Goal: Transaction & Acquisition: Obtain resource

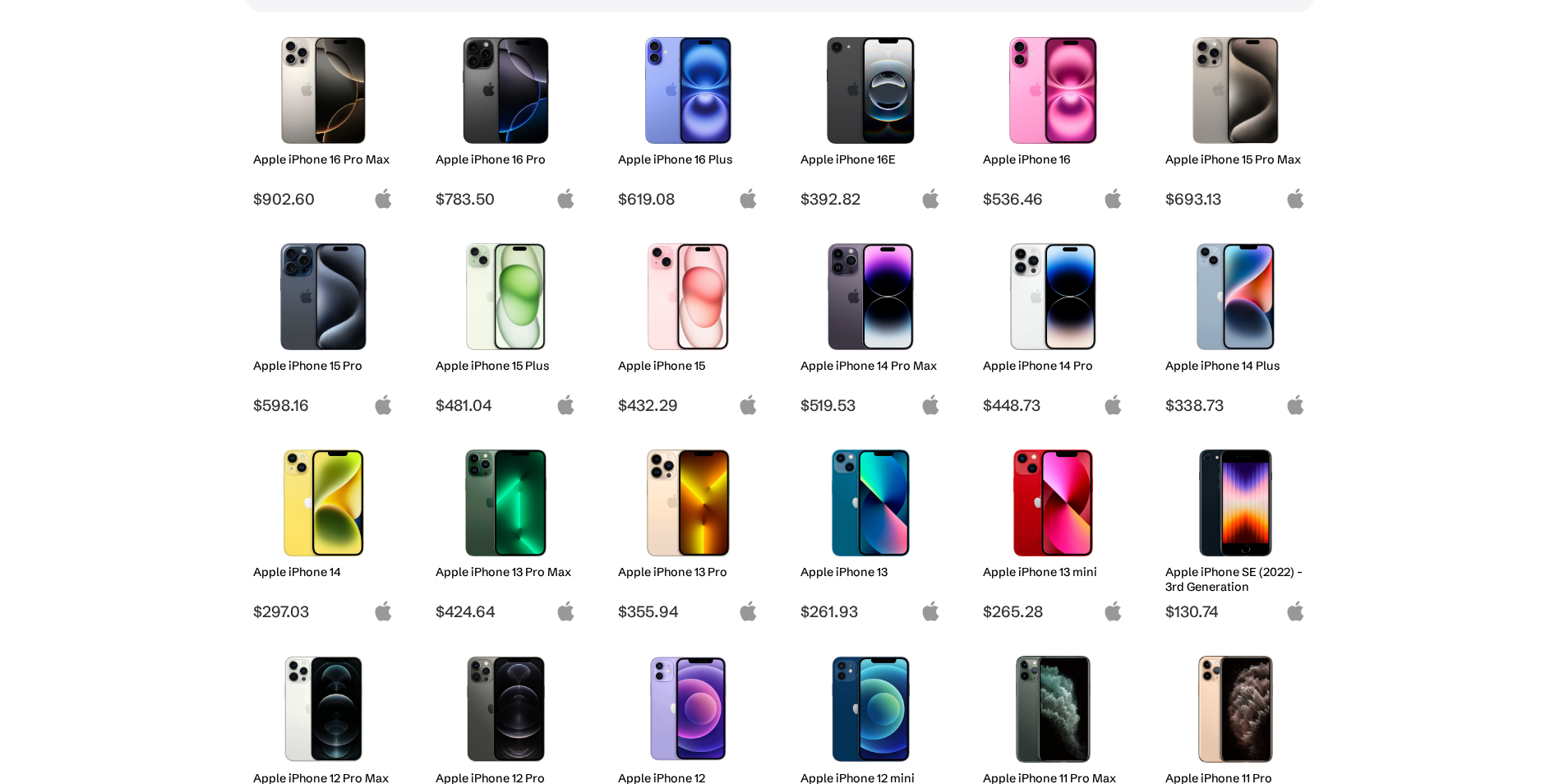
click at [852, 570] on h2 "Apple iPhone 13" at bounding box center [871, 572] width 141 height 15
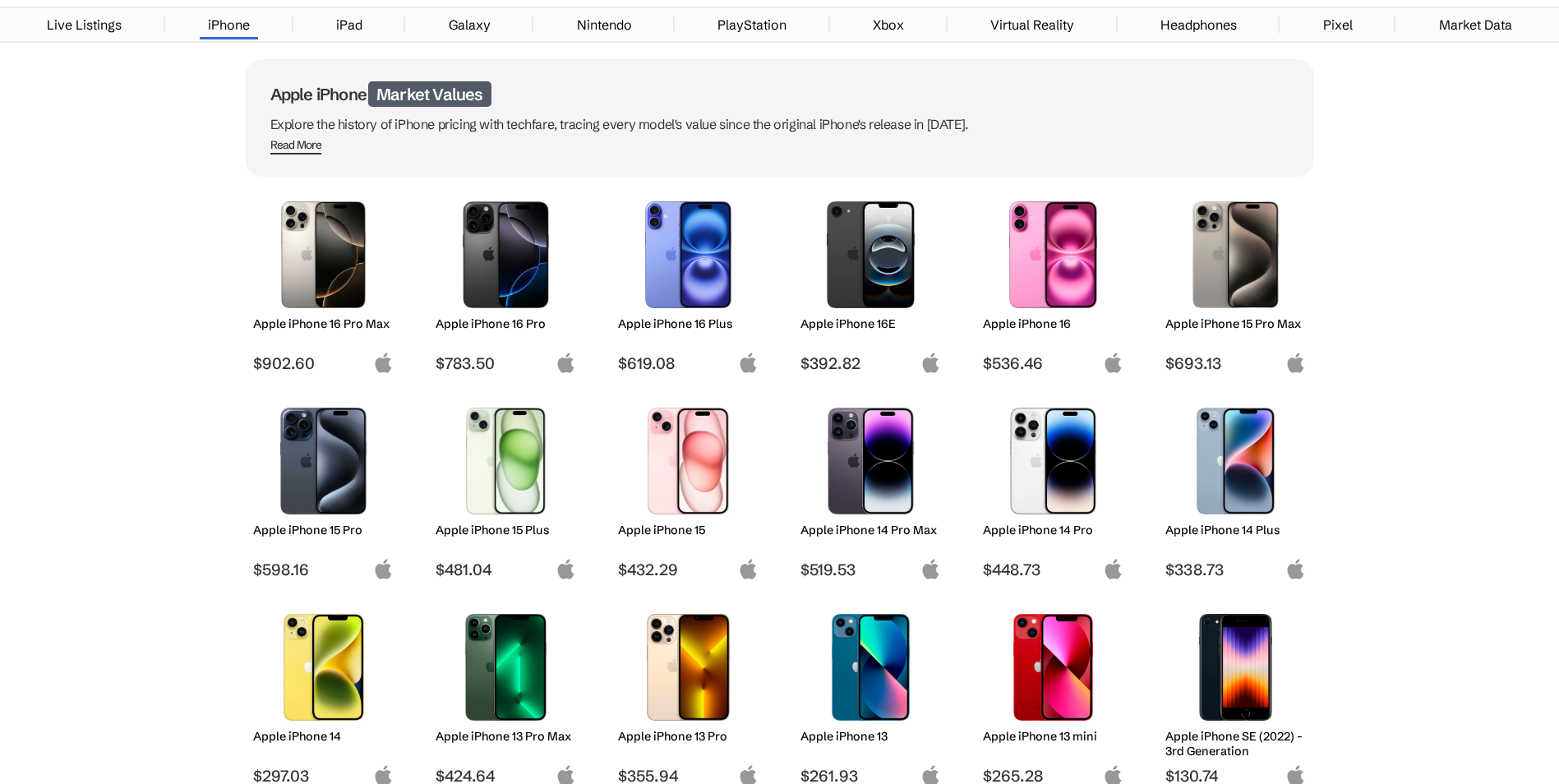
scroll to position [25, 0]
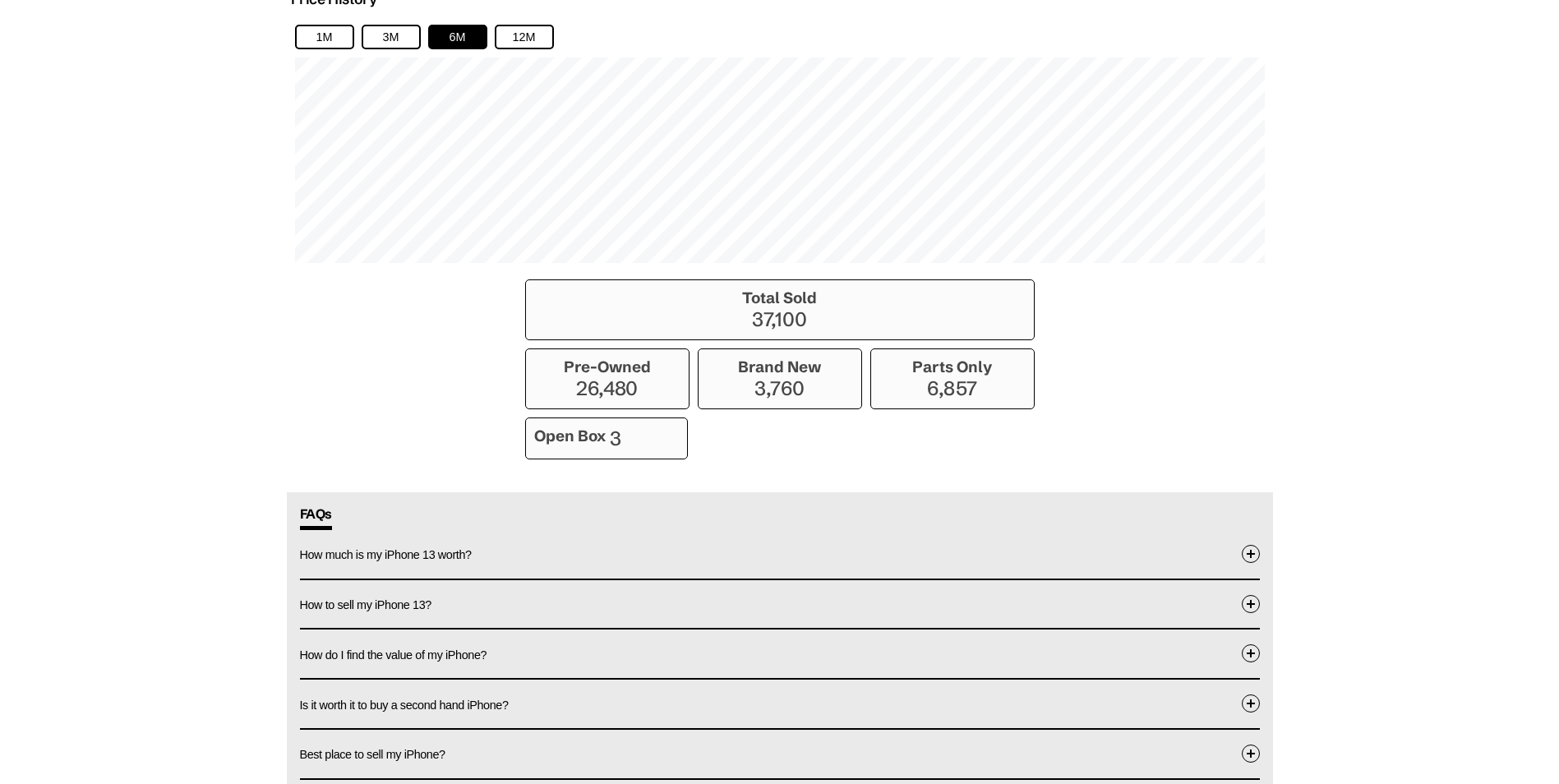
scroll to position [1297, 0]
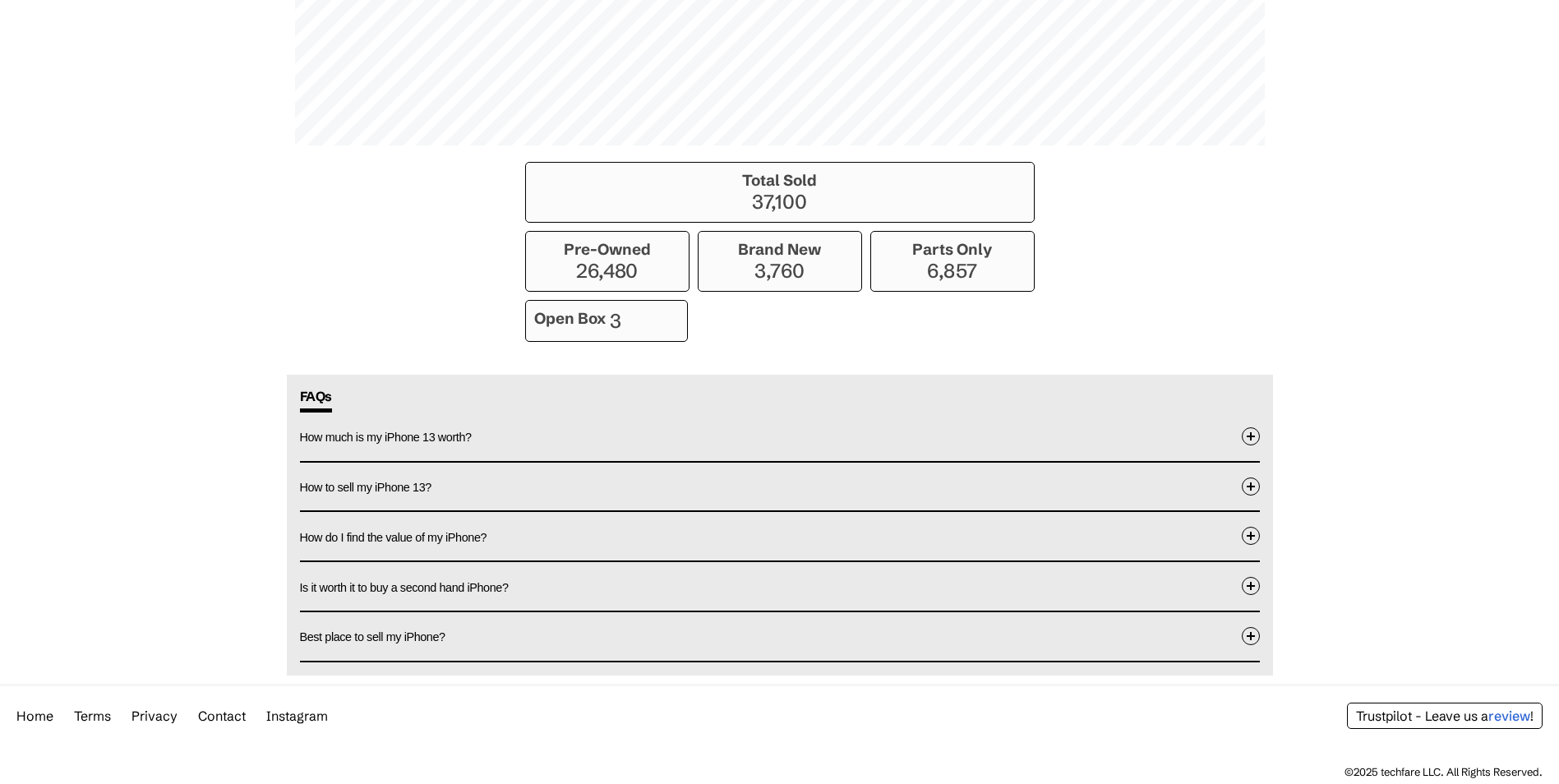
click at [609, 451] on button "How much is my iPhone 13 worth?" at bounding box center [780, 437] width 960 height 49
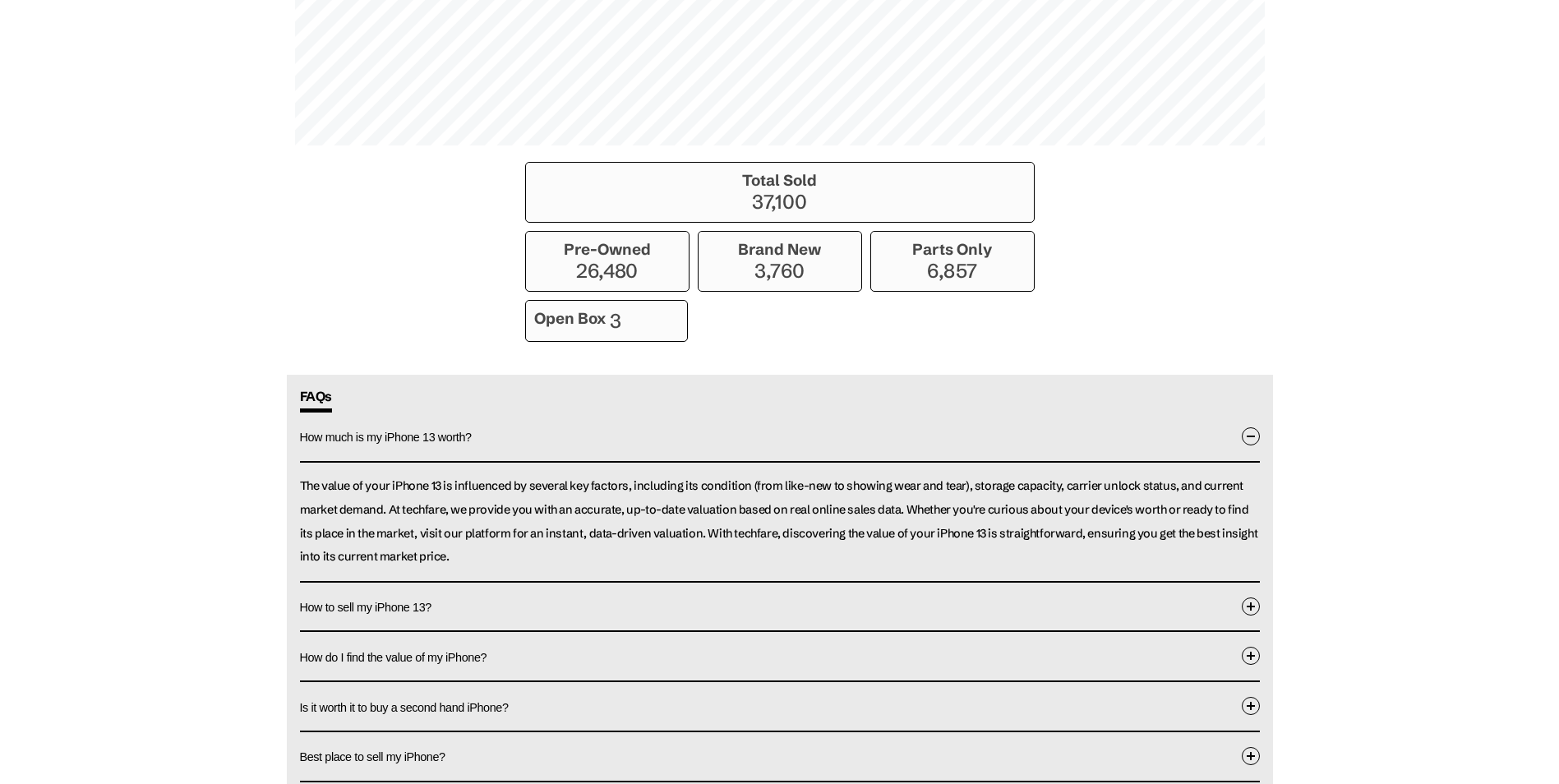
click at [697, 438] on button "How much is my iPhone 13 worth?" at bounding box center [780, 437] width 960 height 51
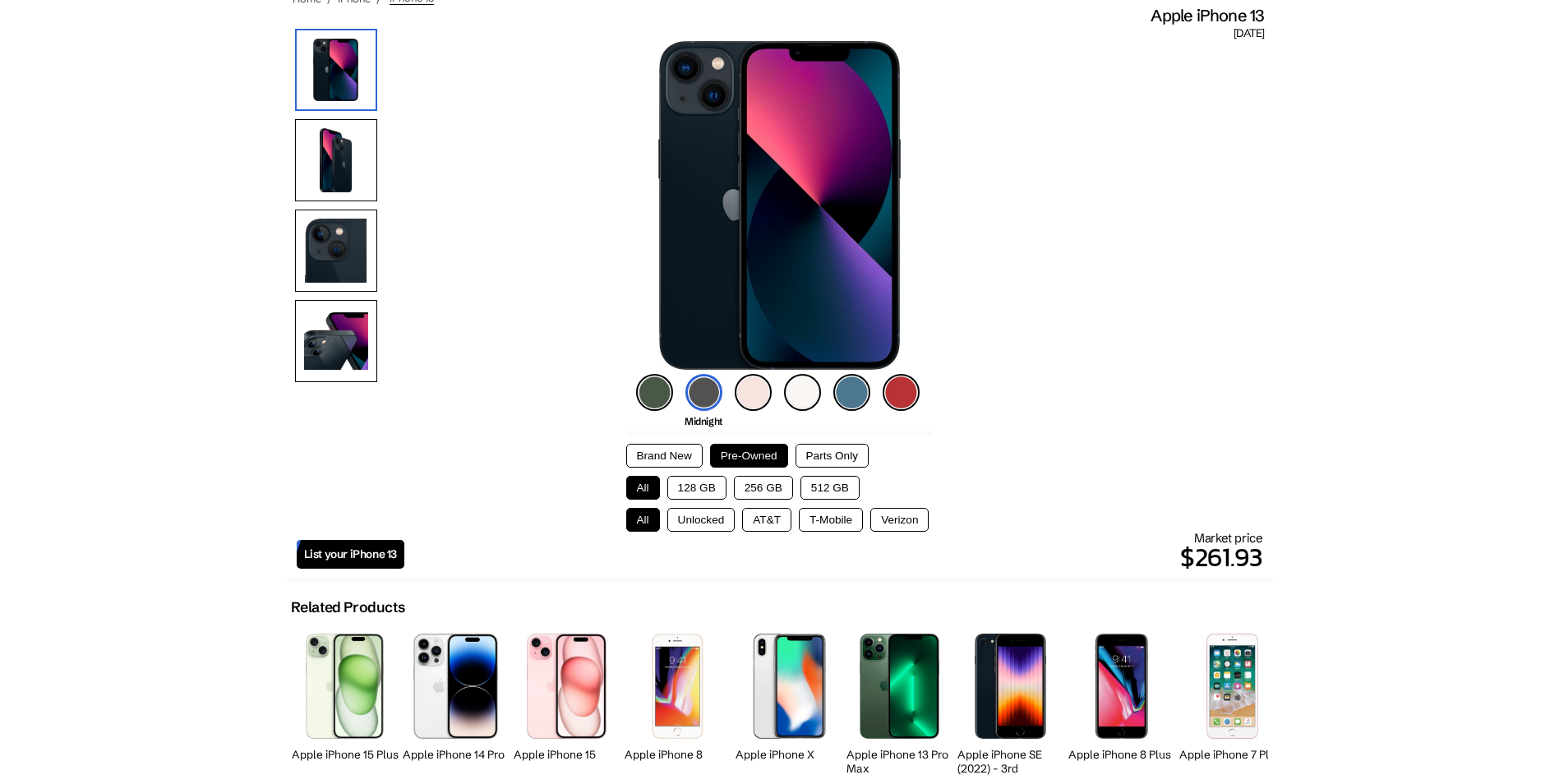
scroll to position [0, 0]
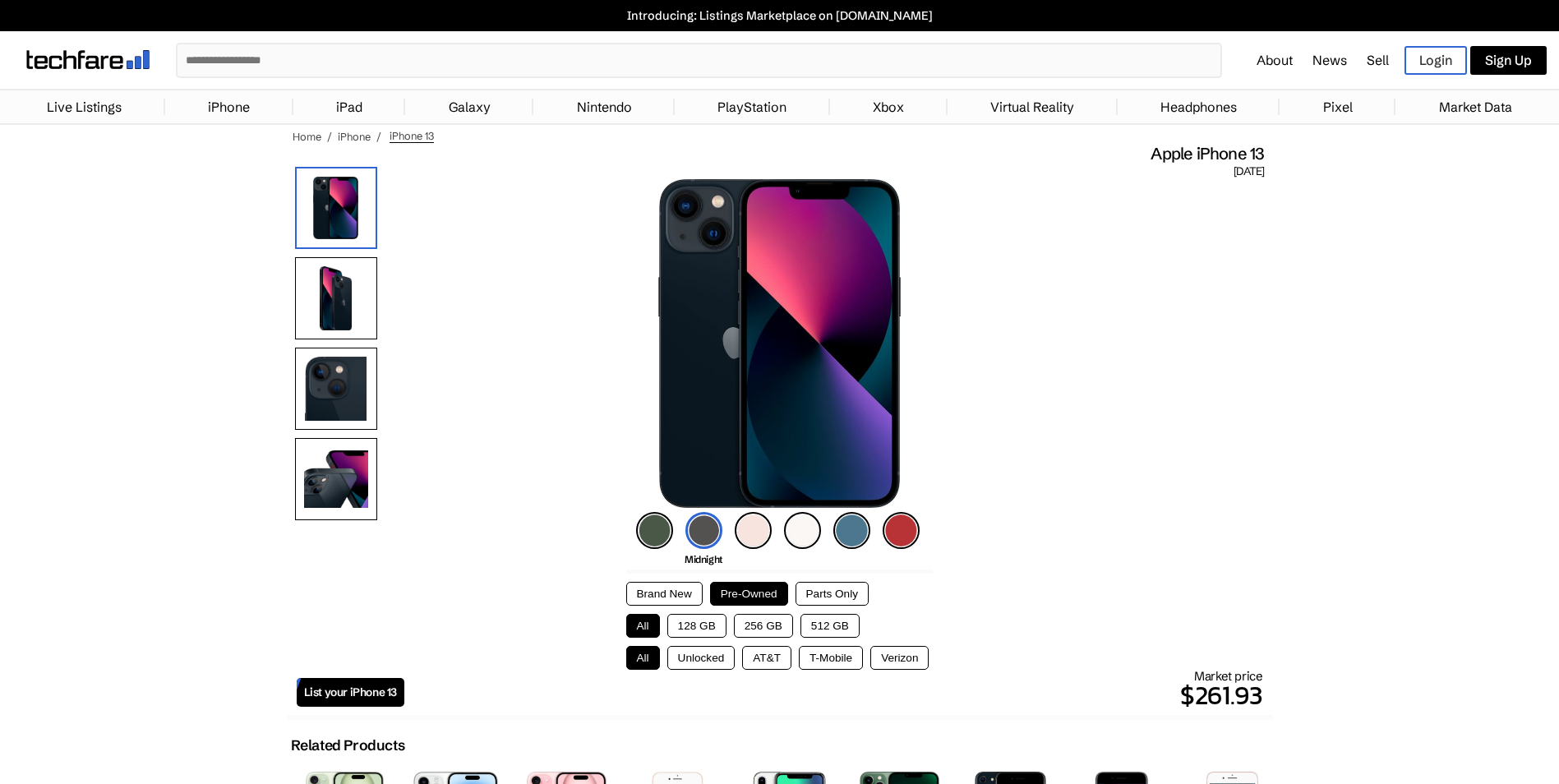
click at [771, 622] on button "256 GB" at bounding box center [763, 626] width 59 height 24
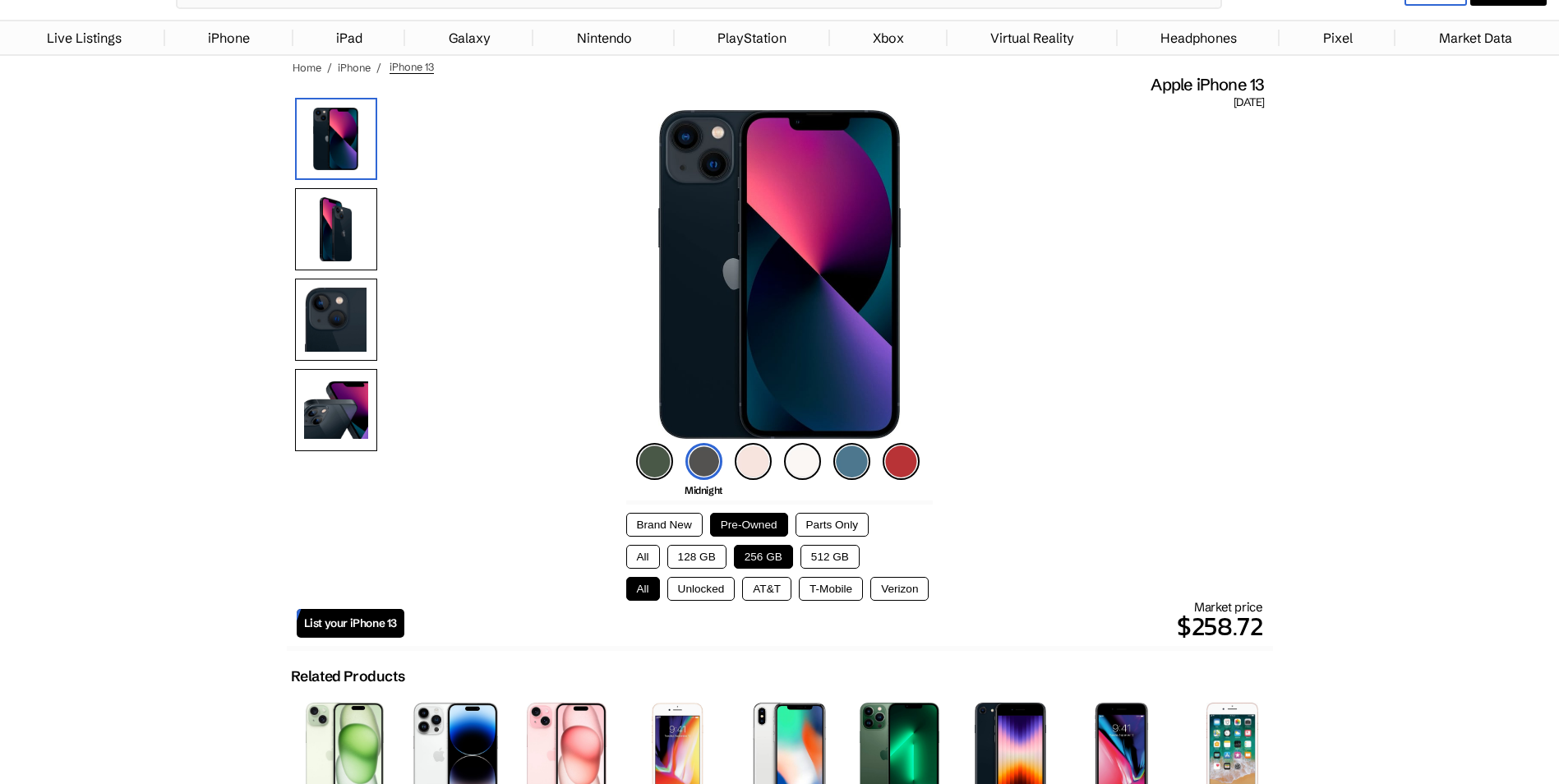
scroll to position [165, 0]
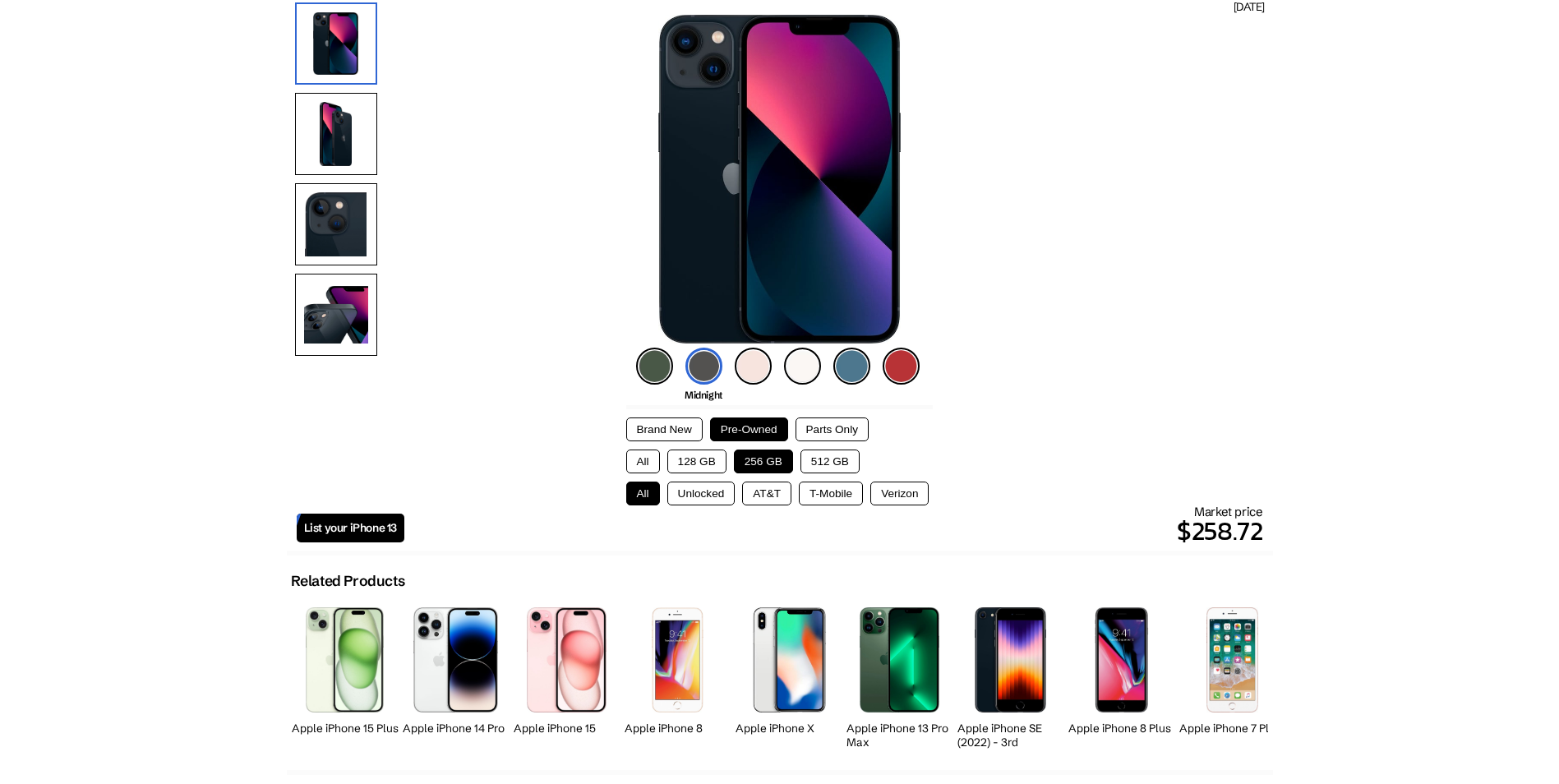
click at [757, 423] on button "Pre-Owned" at bounding box center [749, 429] width 78 height 24
click at [766, 457] on button "256 GB" at bounding box center [763, 461] width 59 height 24
click at [631, 501] on button "All" at bounding box center [643, 494] width 34 height 24
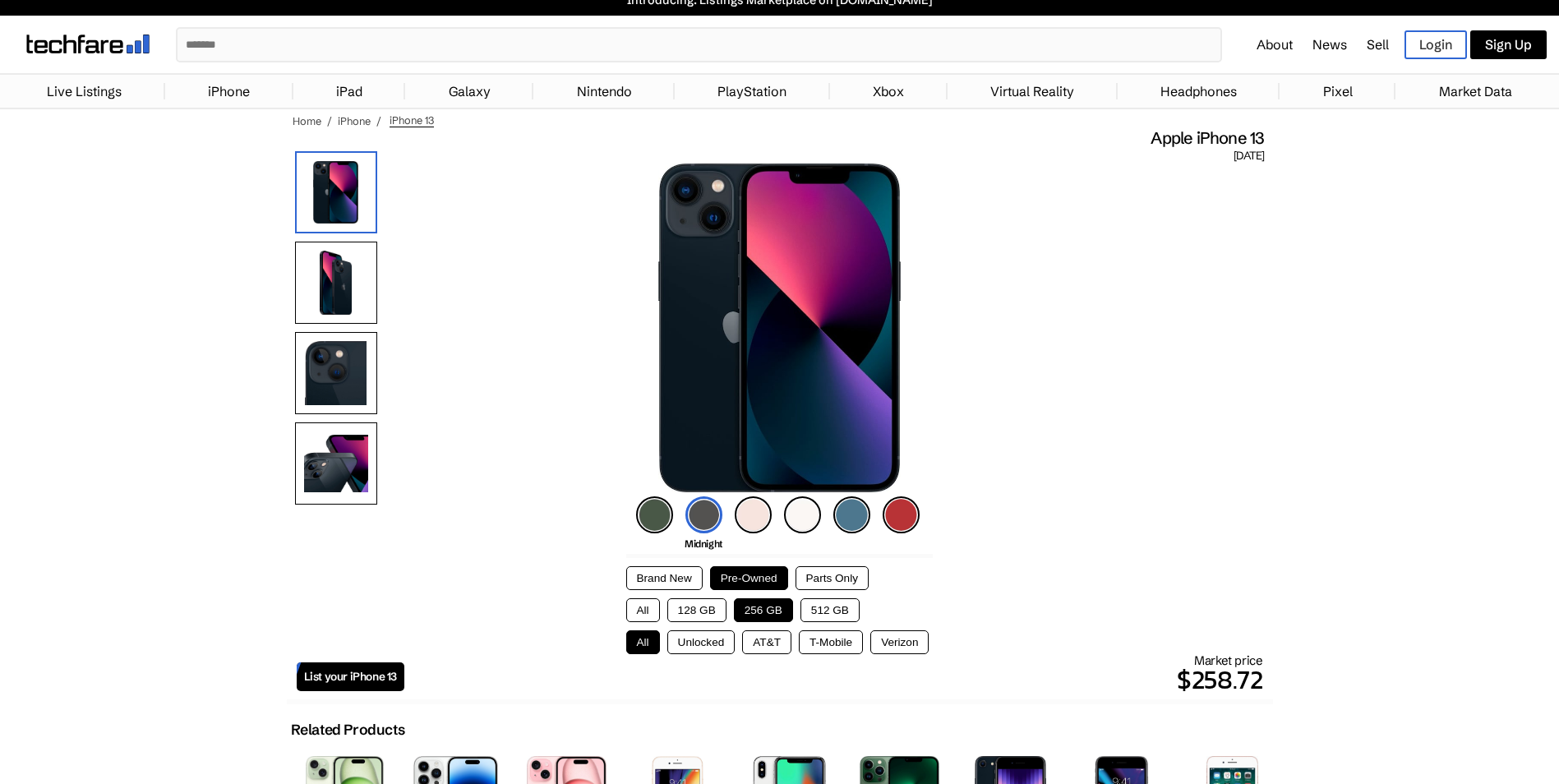
scroll to position [0, 0]
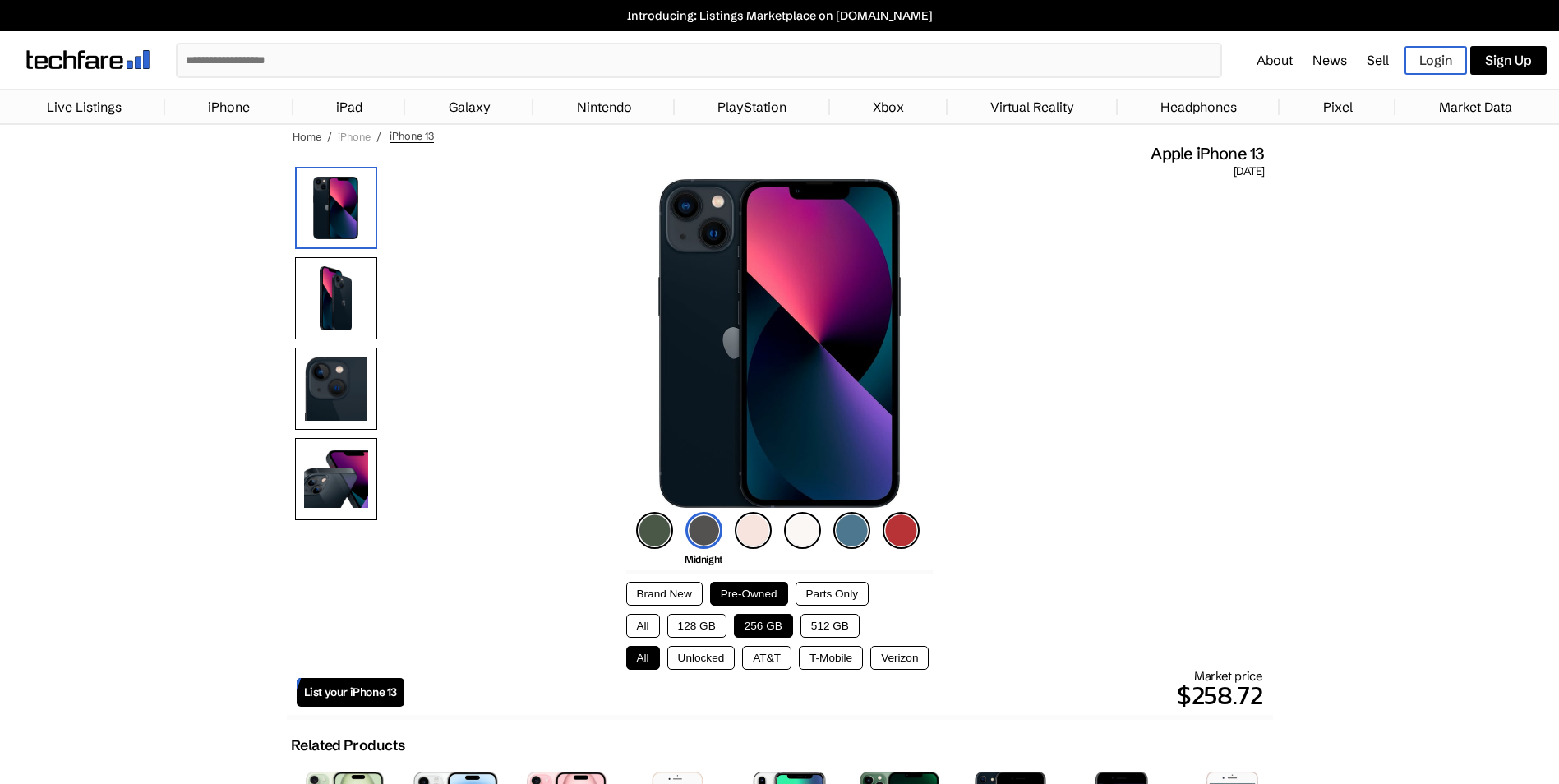
click at [338, 135] on link "iPhone" at bounding box center [354, 136] width 33 height 13
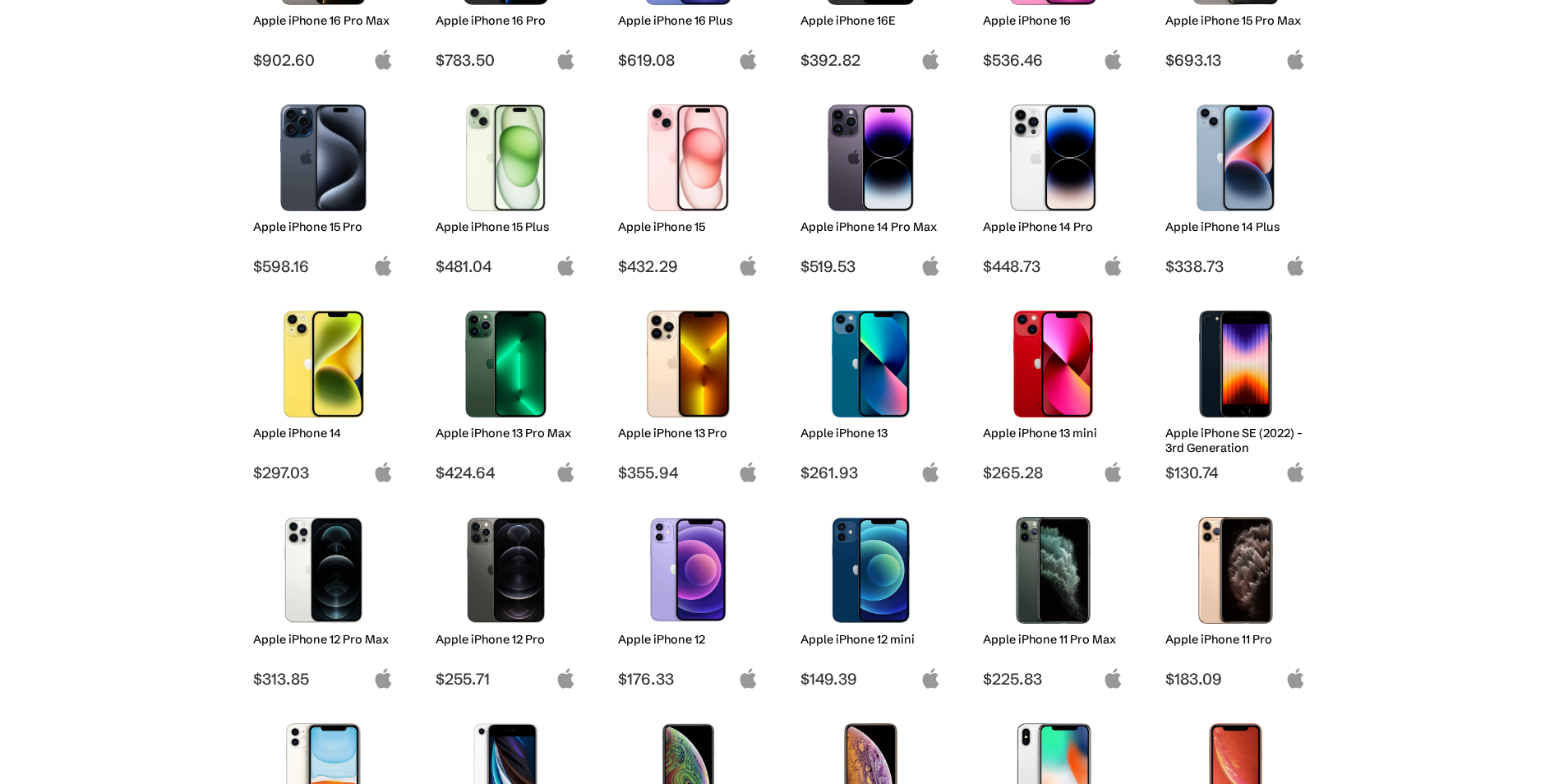
scroll to position [411, 0]
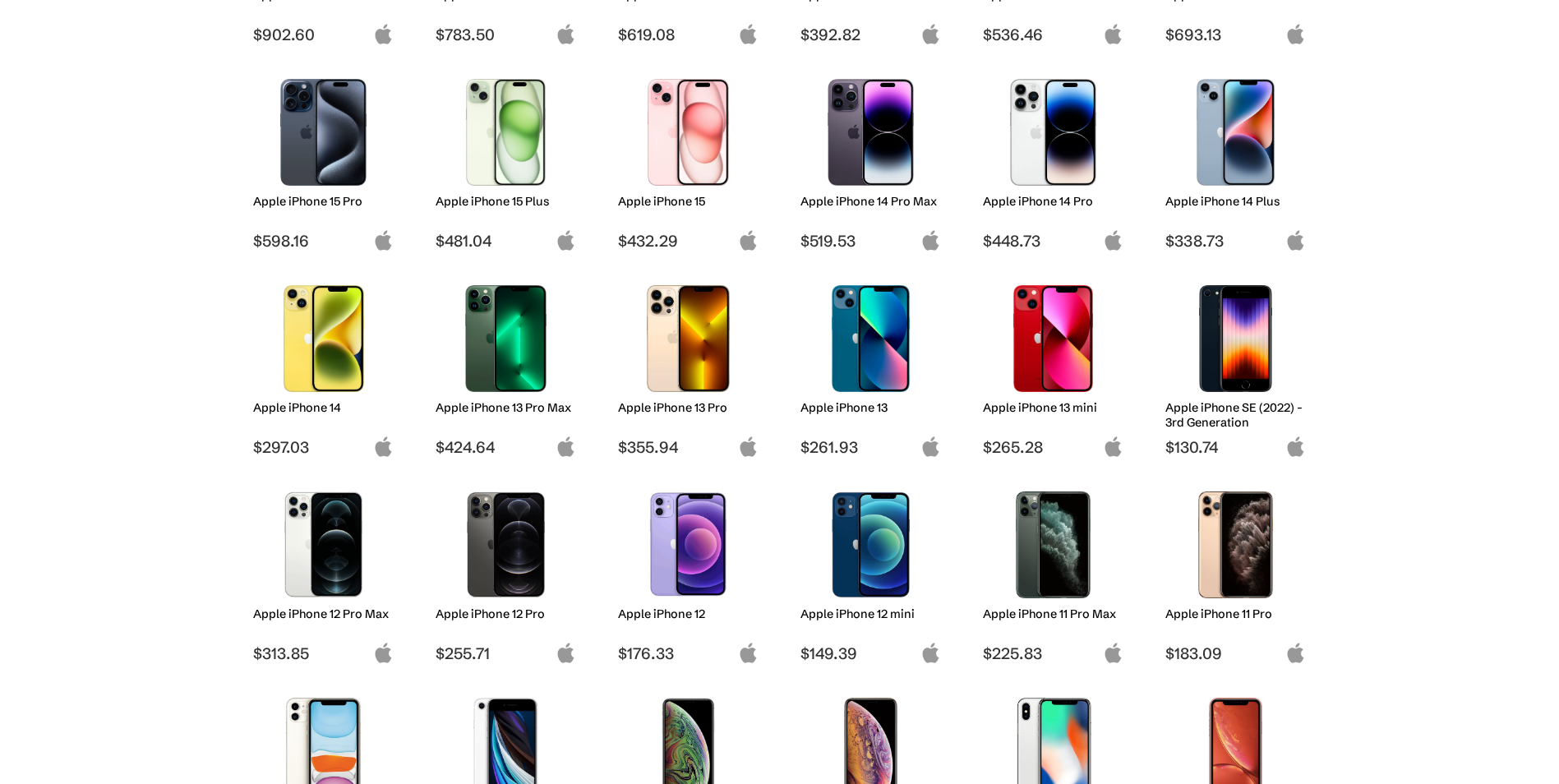
click at [688, 613] on h2 "Apple iPhone 12" at bounding box center [688, 614] width 141 height 15
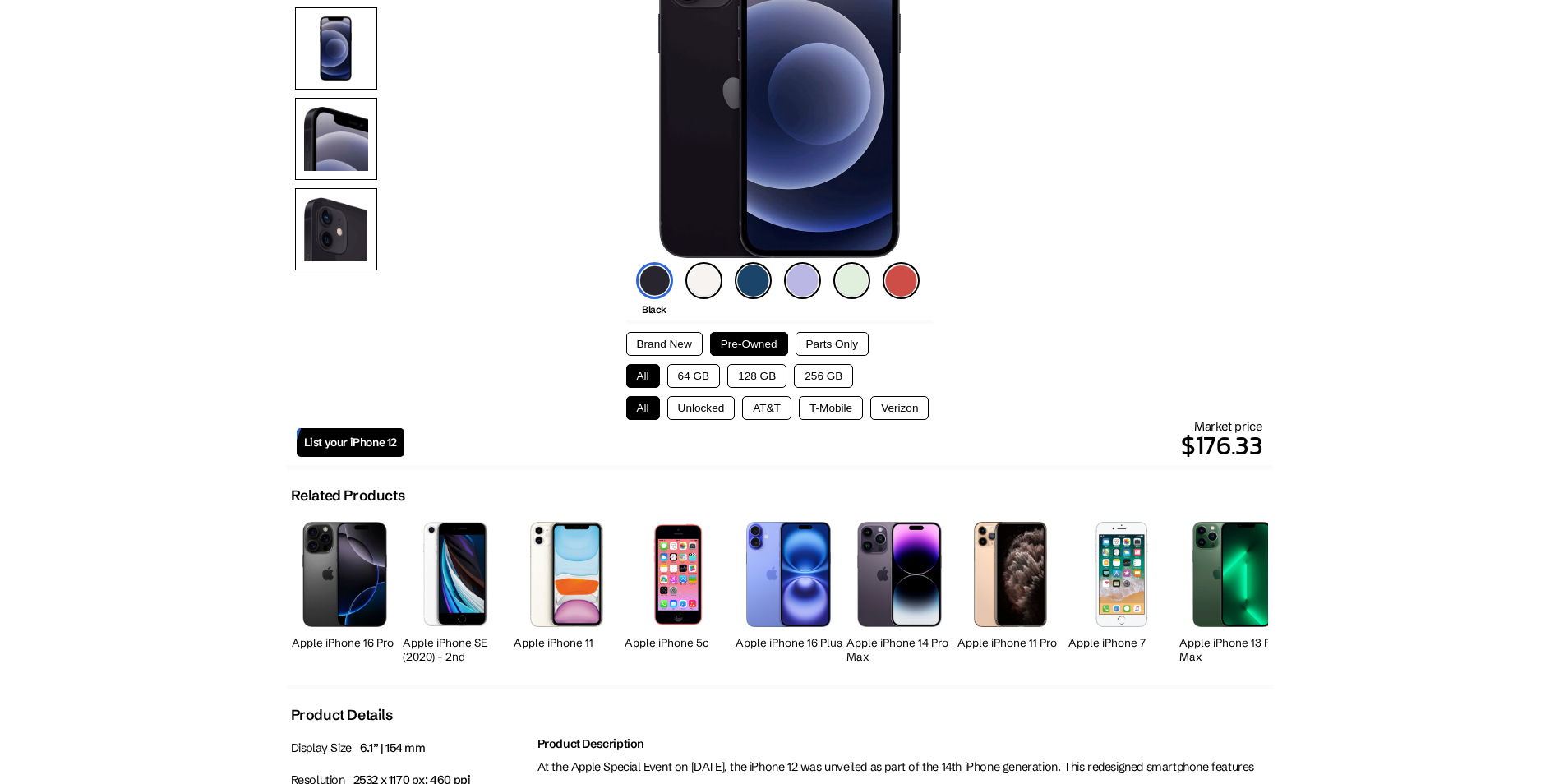
scroll to position [246, 0]
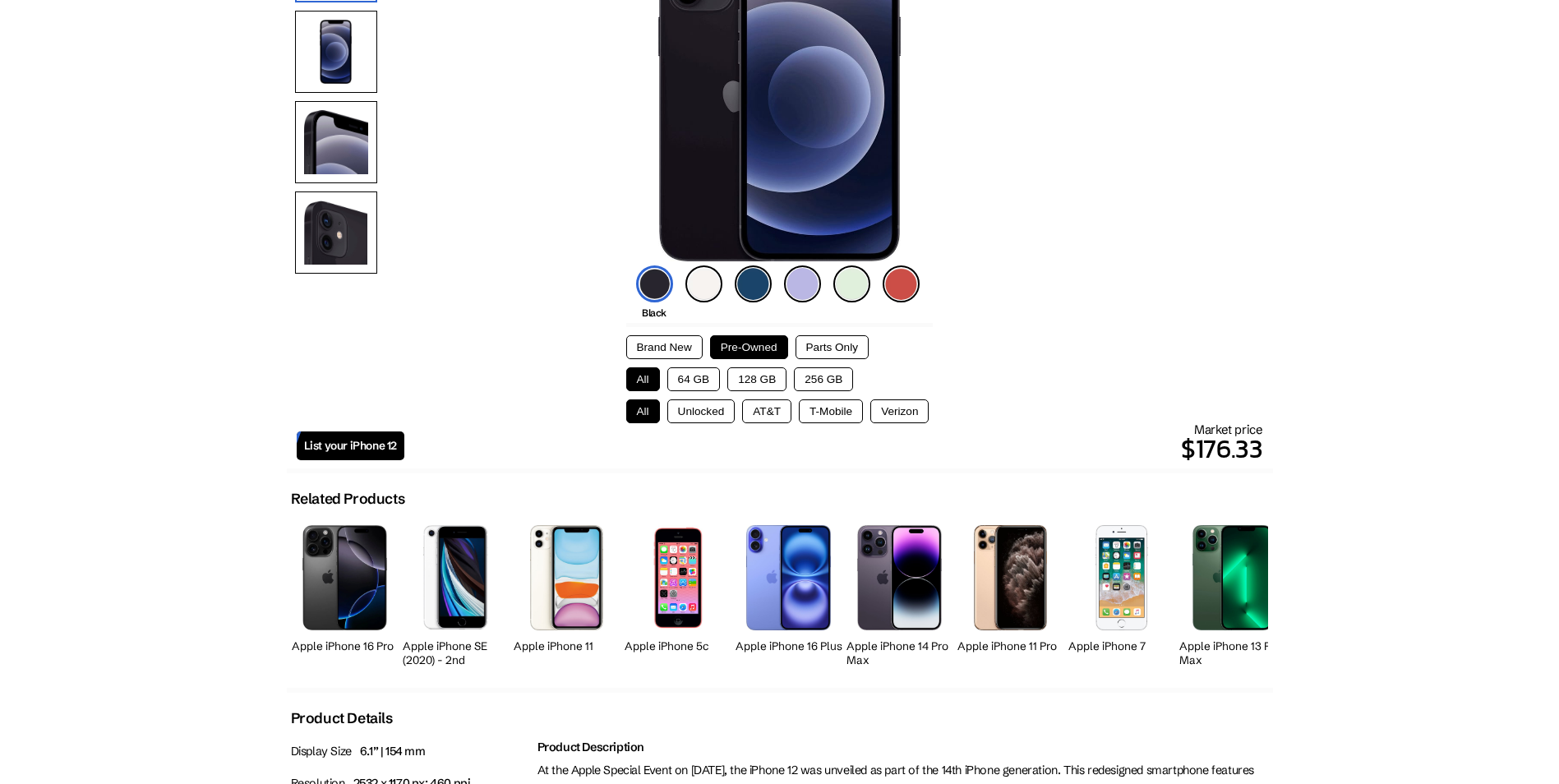
click at [749, 376] on button "128 GB" at bounding box center [757, 380] width 59 height 24
click at [683, 374] on button "64 GB" at bounding box center [694, 380] width 53 height 24
click at [711, 384] on button "64 GB" at bounding box center [694, 380] width 53 height 24
click at [764, 378] on button "128 GB" at bounding box center [757, 380] width 59 height 24
